Goal: Information Seeking & Learning: Learn about a topic

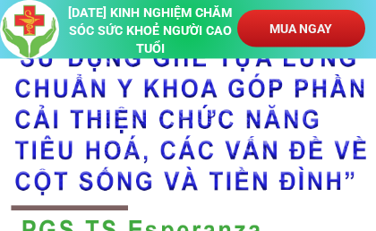
scroll to position [1104, 0]
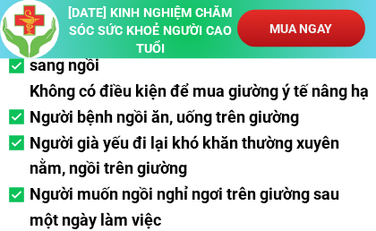
scroll to position [3868, 0]
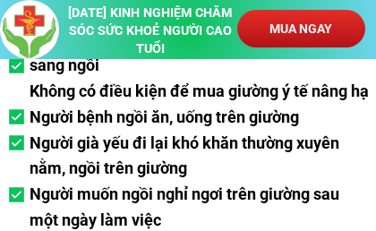
click at [0, 7] on div at bounding box center [29, 29] width 59 height 59
click at [0, 4] on div at bounding box center [29, 29] width 59 height 59
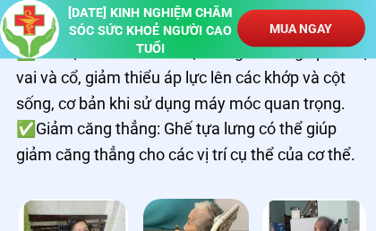
scroll to position [6706, 0]
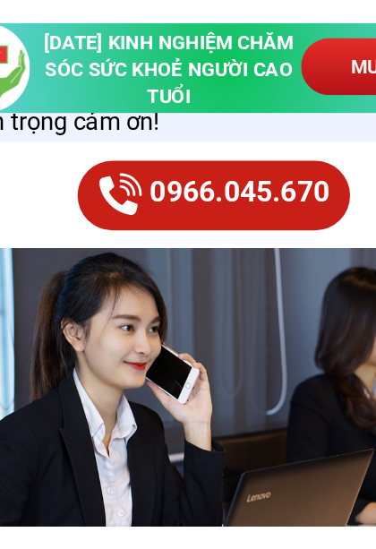
scroll to position [9693, 0]
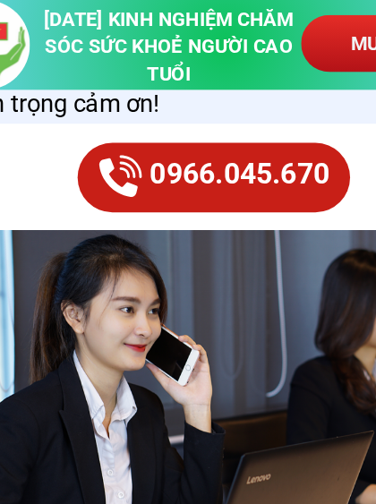
click at [172, 12] on h3 "[DATE] KINH NGHIỆM CHĂM SÓC SỨC KHOẺ NGƯỜI CAO TUỔI" at bounding box center [150, 31] width 172 height 54
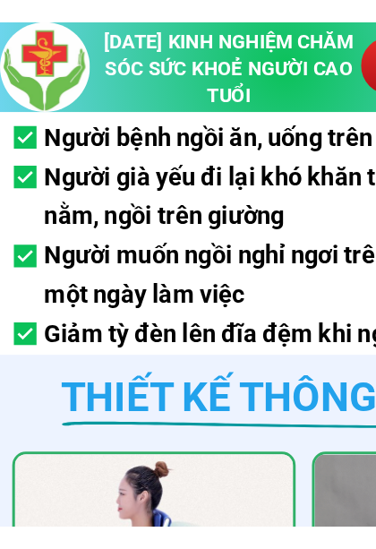
scroll to position [3906, 0]
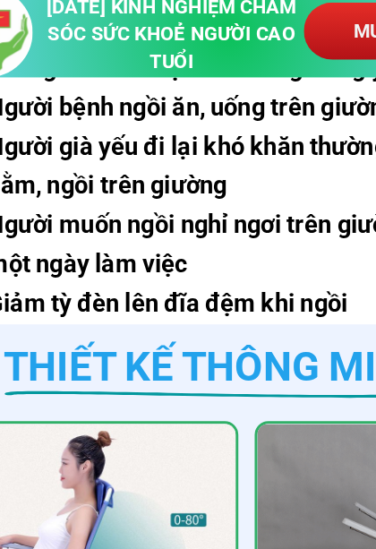
click at [144, 202] on h3 "THIẾT KẾ THÔNG MINH" at bounding box center [188, 249] width 296 height 43
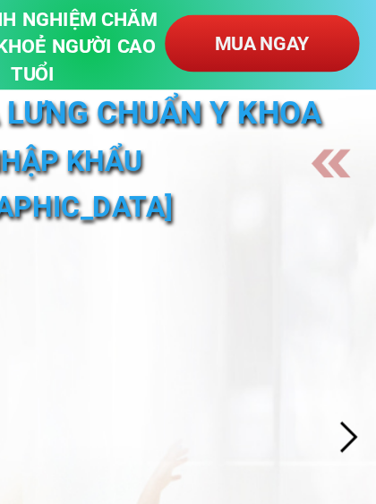
scroll to position [0, 0]
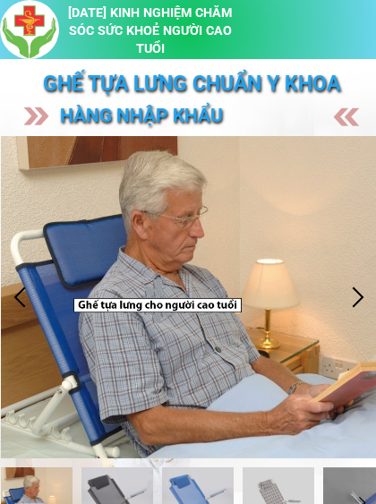
scroll to position [-10, 0]
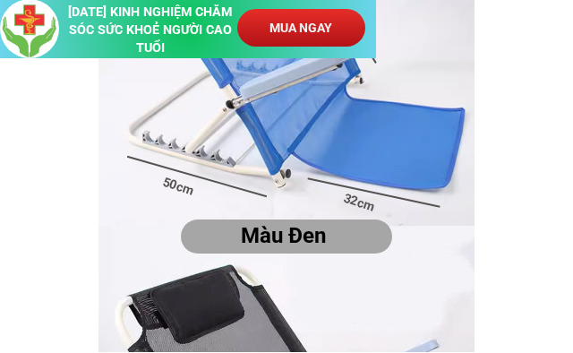
scroll to position [1843, 0]
